Goal: Find specific page/section: Find specific page/section

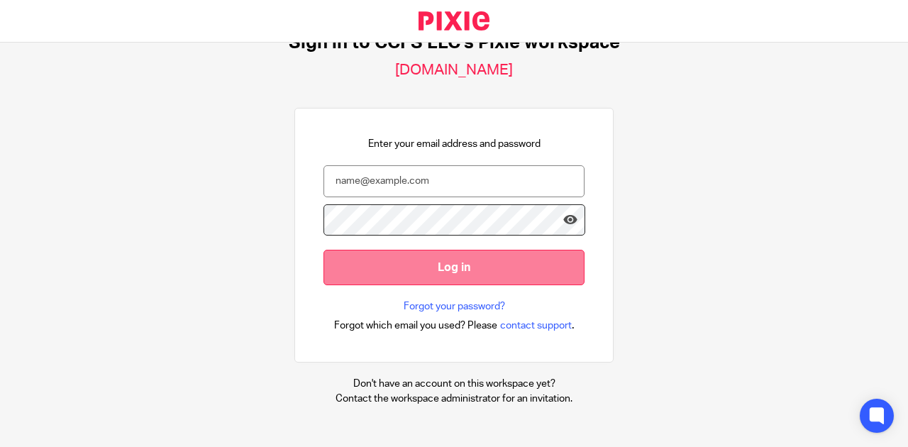
scroll to position [54, 0]
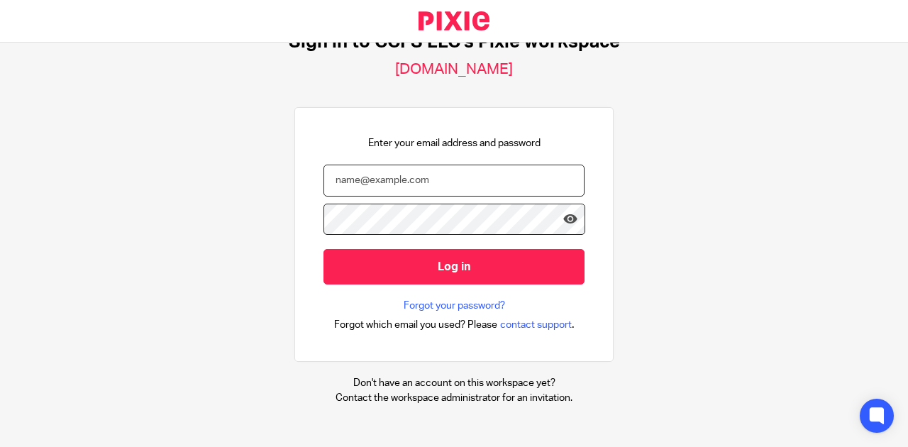
click at [457, 182] on input "email" at bounding box center [453, 181] width 261 height 32
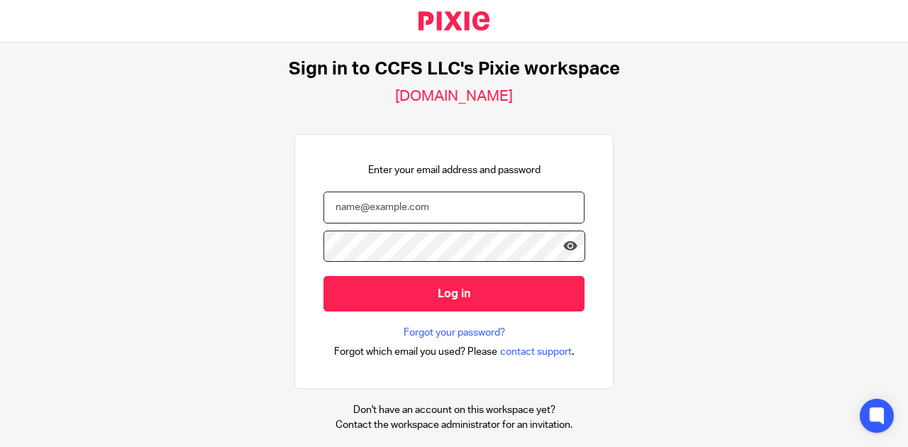
scroll to position [0, 0]
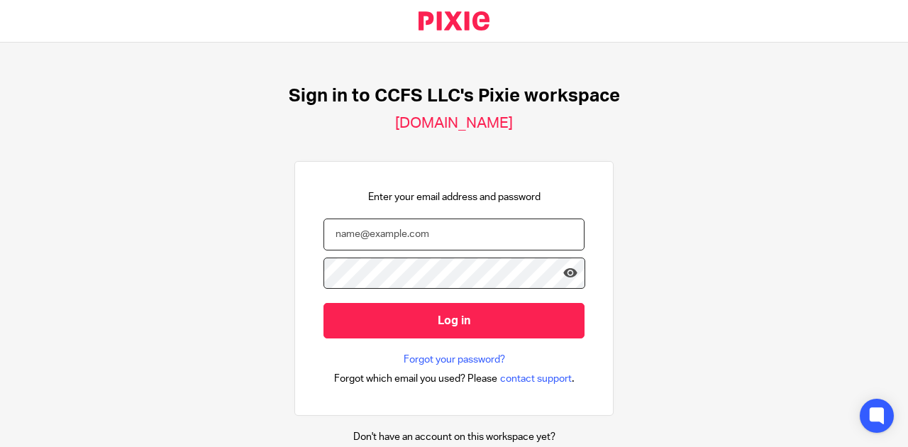
click at [472, 231] on input "email" at bounding box center [453, 234] width 261 height 32
paste input "angie@ccfsbookkeeping.com"
type input "angie@ccfsbookkeeping.com"
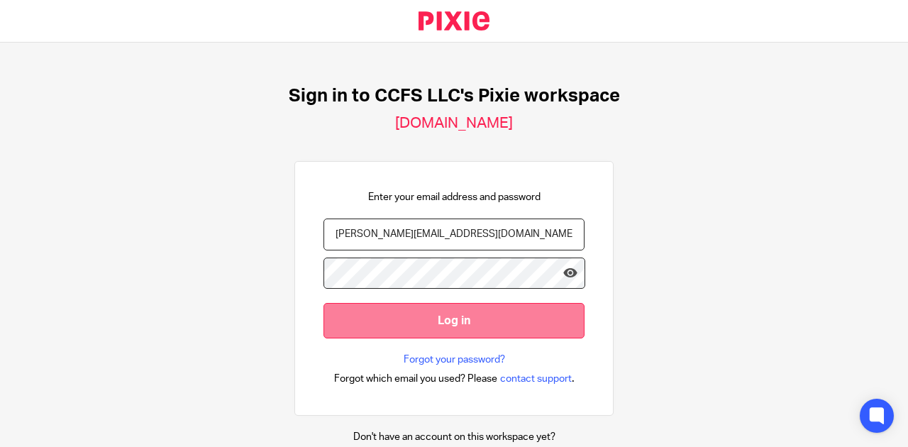
click at [399, 329] on input "Log in" at bounding box center [453, 320] width 261 height 35
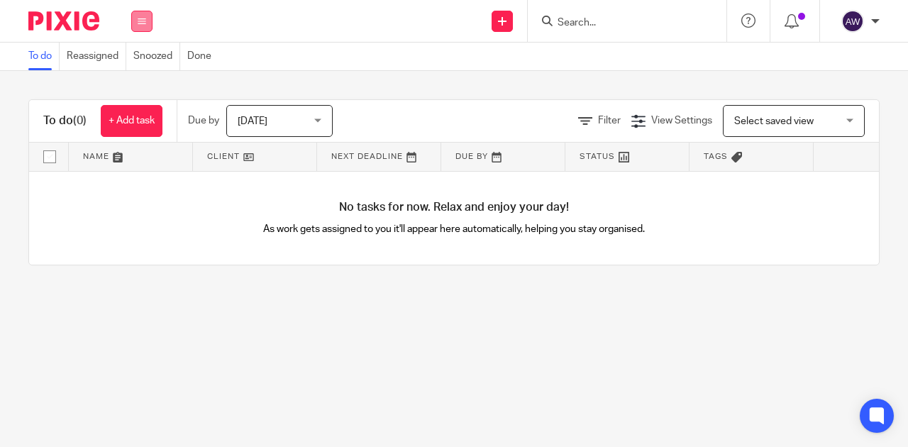
click at [132, 23] on button at bounding box center [141, 21] width 21 height 21
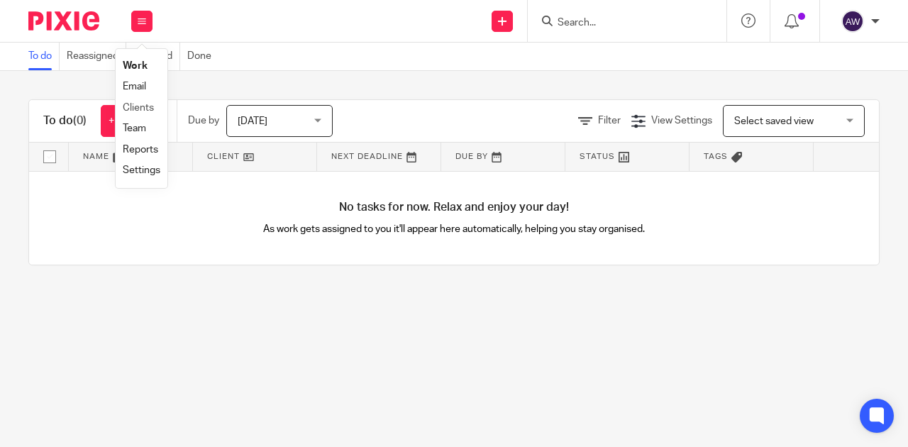
click at [152, 101] on li "Clients" at bounding box center [142, 108] width 38 height 21
click at [143, 106] on link "Clients" at bounding box center [138, 108] width 31 height 10
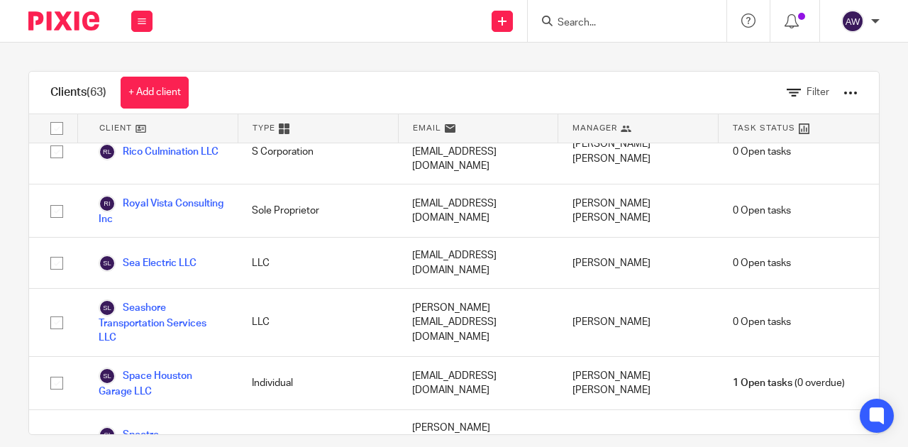
scroll to position [2819, 0]
